Goal: Task Accomplishment & Management: Manage account settings

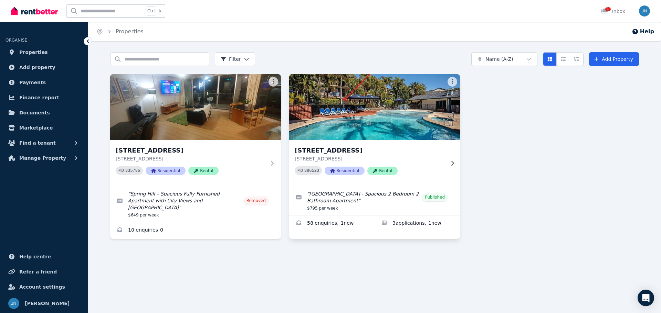
click at [419, 151] on h3 "[STREET_ADDRESS]" at bounding box center [369, 151] width 150 height 10
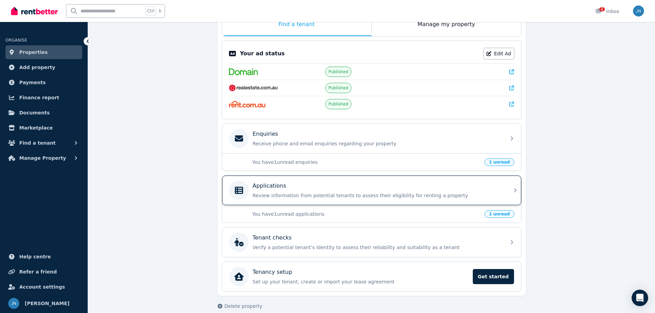
scroll to position [132, 0]
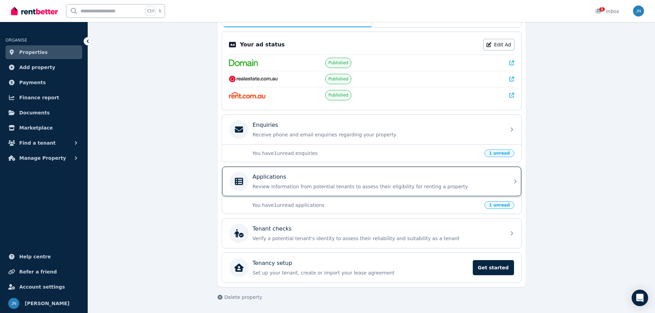
click at [368, 186] on p "Review information from potential tenants to assess their eligibility for renti…" at bounding box center [377, 186] width 249 height 7
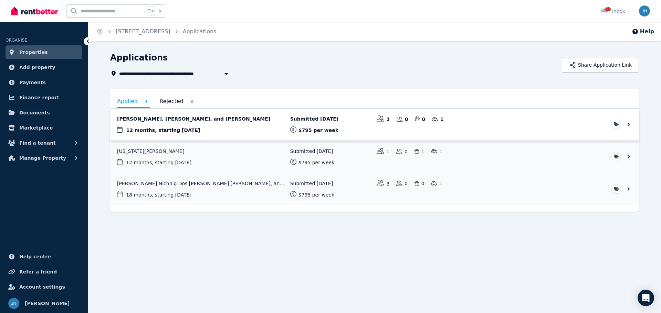
click at [219, 120] on link "View application: Carlos Islas, Silvia Martin Rodriguez, and Marco Valeriani" at bounding box center [374, 125] width 528 height 32
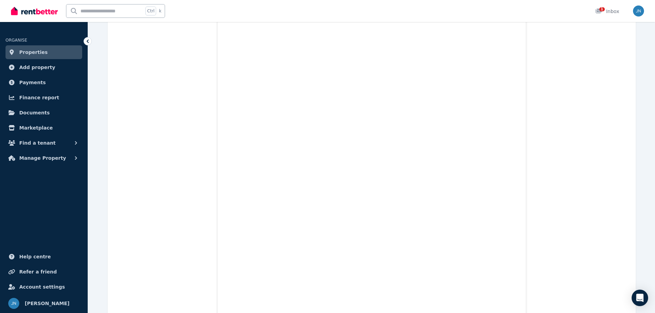
scroll to position [7331, 0]
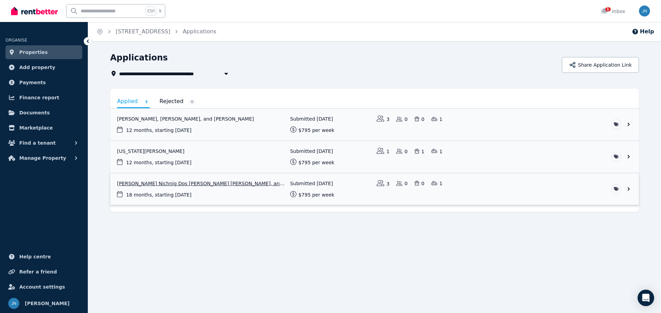
click at [192, 185] on link "View application: Rafael Nichnig Dos Santos, Akanksha Akanksha, and Leiluce Gue…" at bounding box center [374, 189] width 528 height 32
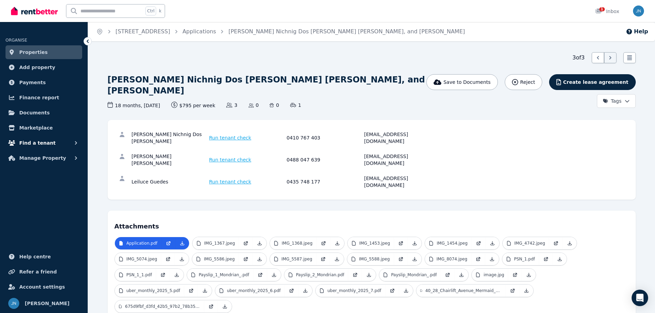
click at [39, 140] on span "Find a tenant" at bounding box center [37, 143] width 36 height 8
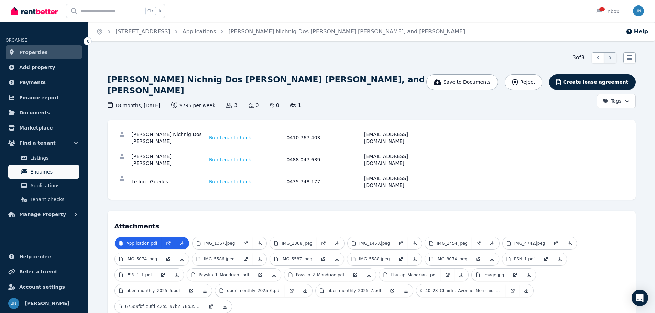
click at [47, 174] on span "Enquiries" at bounding box center [53, 172] width 46 height 8
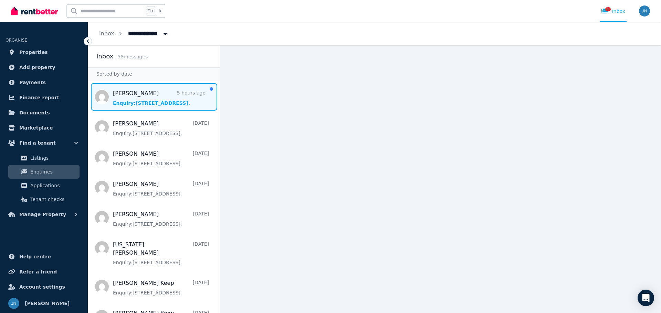
click at [140, 98] on span "Message list" at bounding box center [154, 97] width 132 height 28
